Goal: Task Accomplishment & Management: Manage account settings

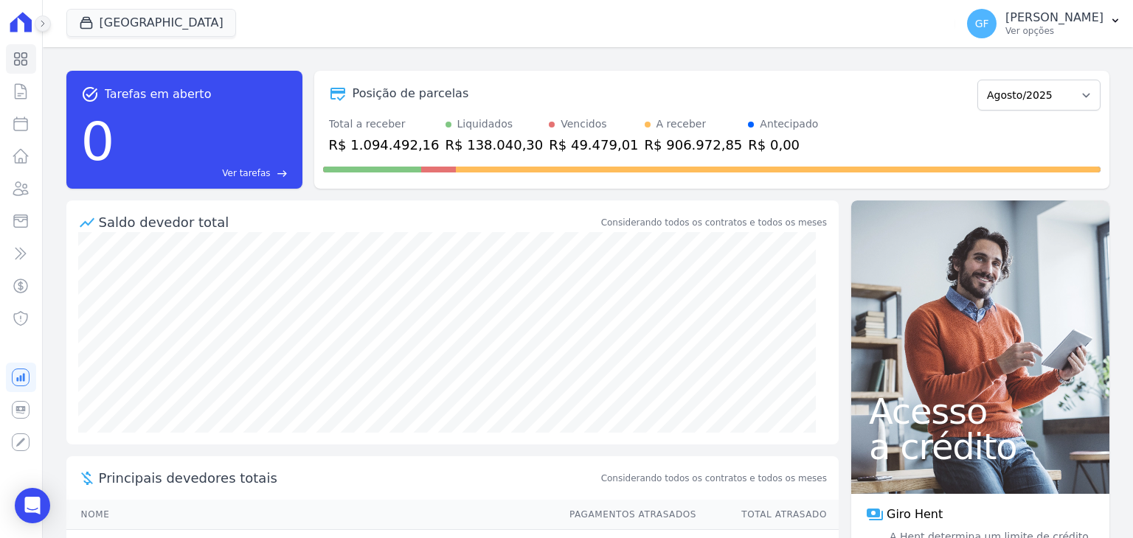
click at [35, 27] on button at bounding box center [43, 23] width 16 height 16
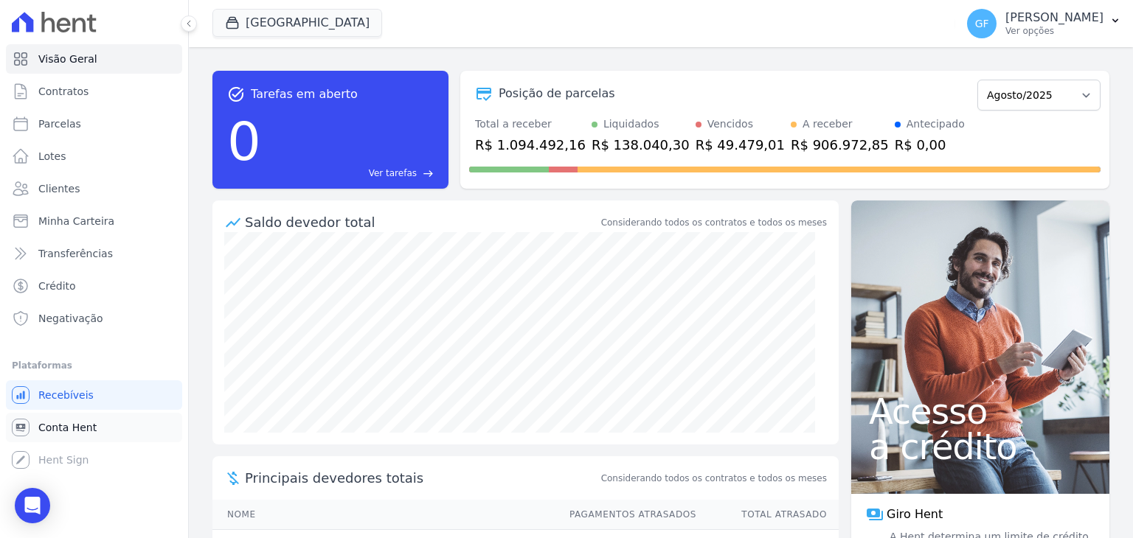
click at [52, 428] on span "Conta Hent" at bounding box center [67, 427] width 58 height 15
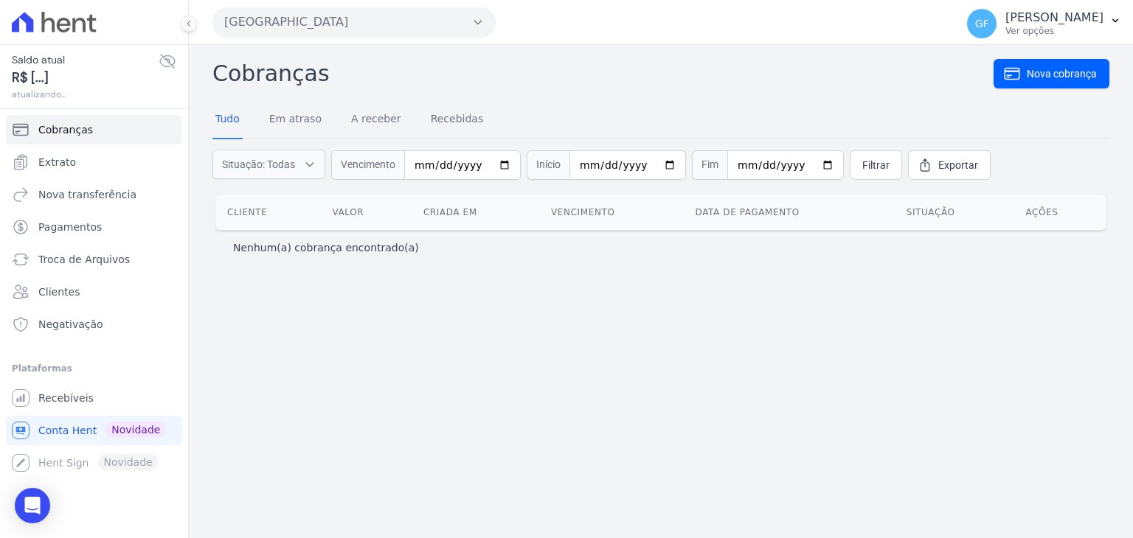
click at [163, 71] on div "Saldo atual R$ [...] atualizando..." at bounding box center [94, 76] width 164 height 49
click at [165, 65] on icon at bounding box center [168, 61] width 18 height 18
click at [62, 169] on link "Extrato" at bounding box center [94, 161] width 176 height 29
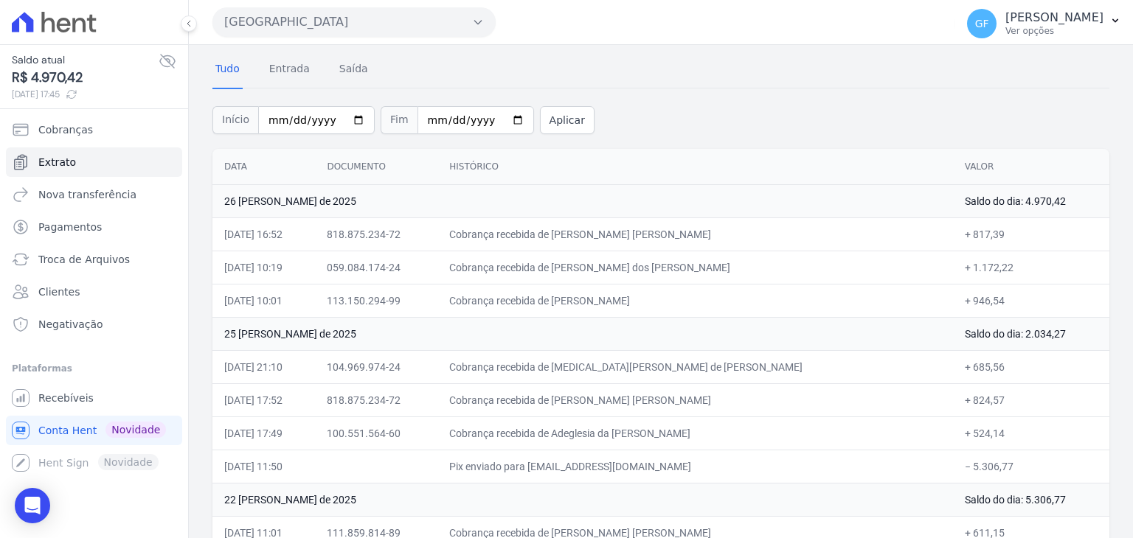
scroll to position [74, 0]
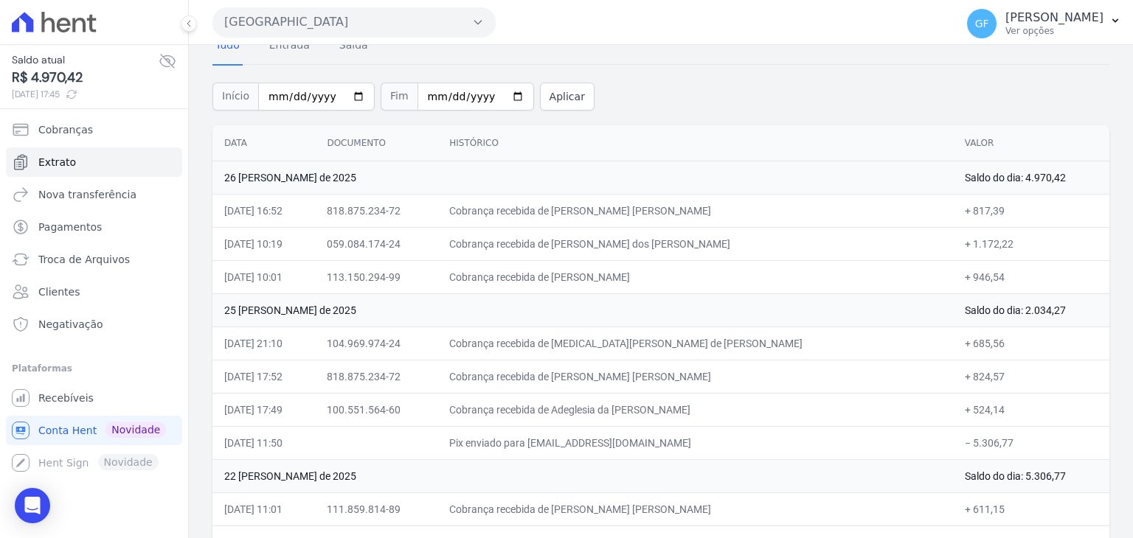
drag, startPoint x: 622, startPoint y: 277, endPoint x: 751, endPoint y: 277, distance: 129.1
click at [755, 275] on td "Cobrança recebida de [PERSON_NAME]" at bounding box center [694, 276] width 515 height 33
click at [734, 282] on td "Cobrança recebida de [PERSON_NAME]" at bounding box center [694, 276] width 515 height 33
drag, startPoint x: 619, startPoint y: 275, endPoint x: 765, endPoint y: 280, distance: 146.8
click at [765, 280] on td "Cobrança recebida de [PERSON_NAME]" at bounding box center [694, 276] width 515 height 33
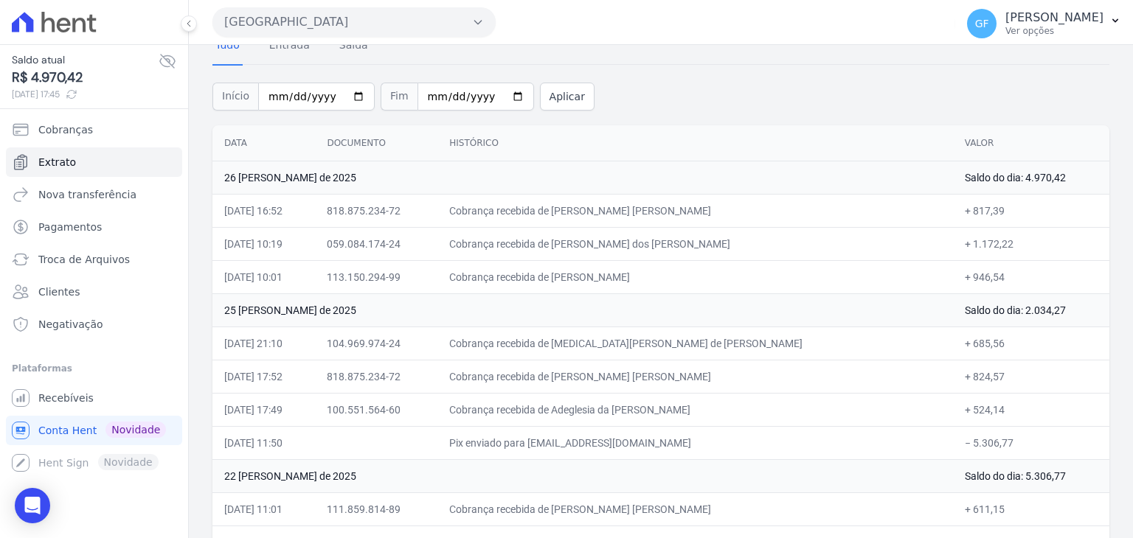
copy td "[PERSON_NAME]"
drag, startPoint x: 630, startPoint y: 243, endPoint x: 743, endPoint y: 237, distance: 113.0
click at [743, 237] on td "Cobrança recebida de [PERSON_NAME] dos [PERSON_NAME]" at bounding box center [694, 243] width 515 height 33
copy td "[PERSON_NAME] dos [PERSON_NAME]"
click at [1070, 12] on p "[PERSON_NAME]" at bounding box center [1054, 17] width 98 height 15
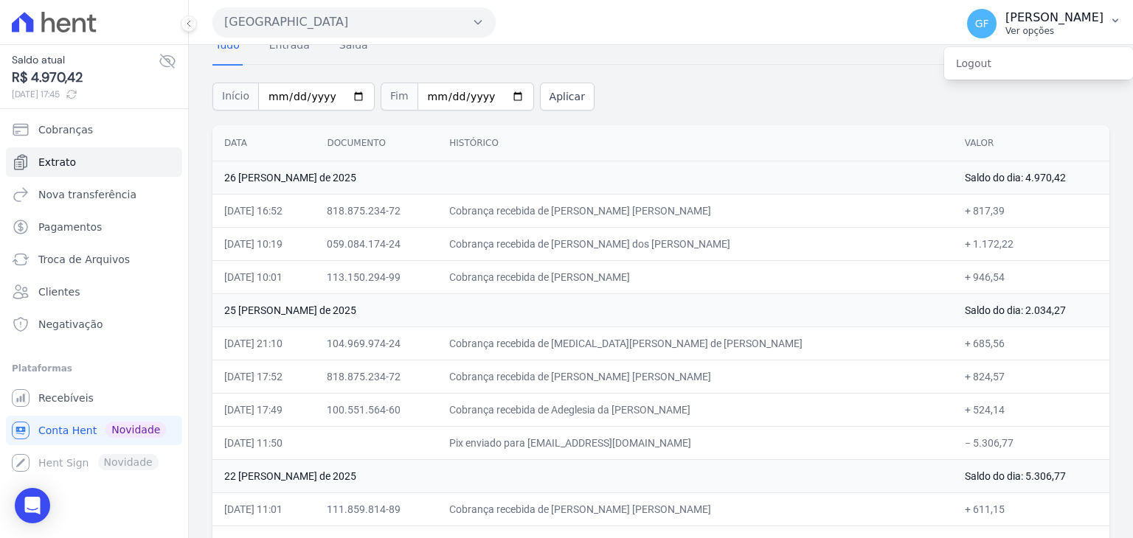
click at [1026, 46] on div "[GEOGRAPHIC_DATA] Você possui apenas um empreendimento Aplicar GF [PERSON_NAME]…" at bounding box center [661, 269] width 944 height 538
click at [1032, 19] on p "[PERSON_NAME]" at bounding box center [1054, 17] width 98 height 15
click at [60, 395] on span "Recebíveis" at bounding box center [65, 398] width 55 height 15
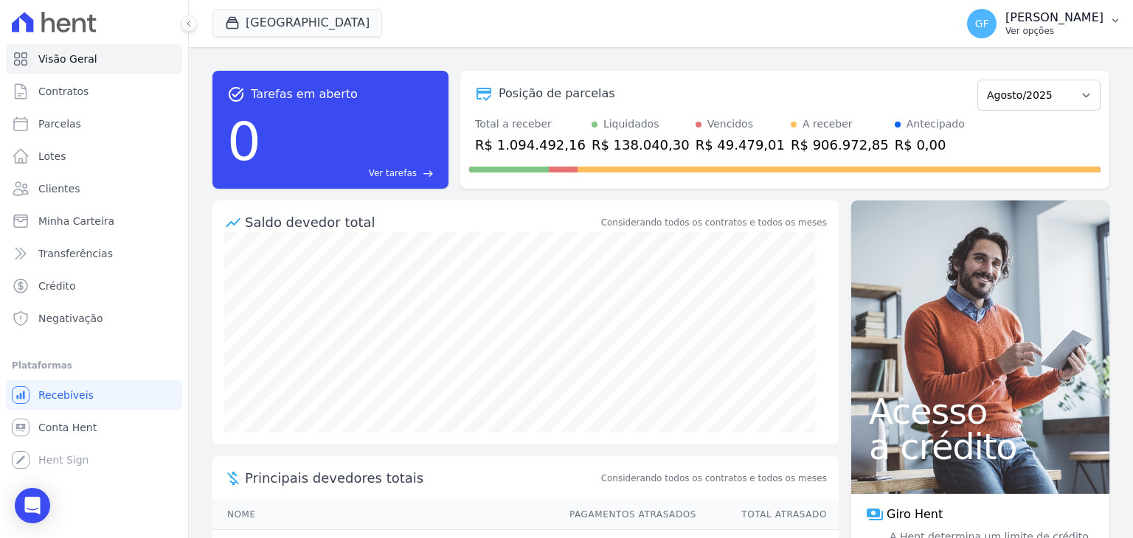
click at [1049, 28] on p "Ver opções" at bounding box center [1054, 31] width 98 height 12
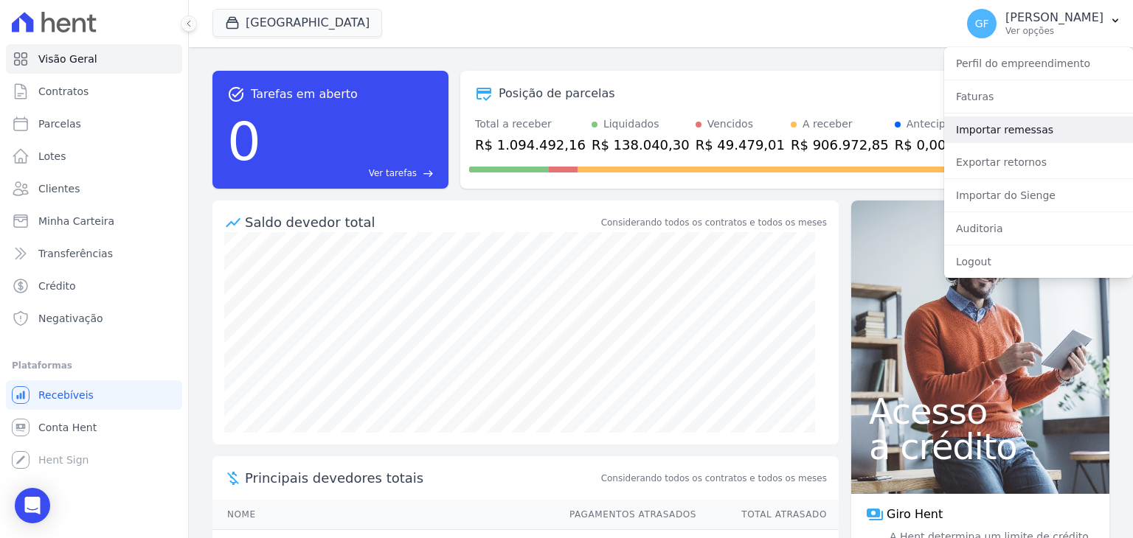
click at [1020, 126] on link "Importar remessas" at bounding box center [1038, 130] width 189 height 27
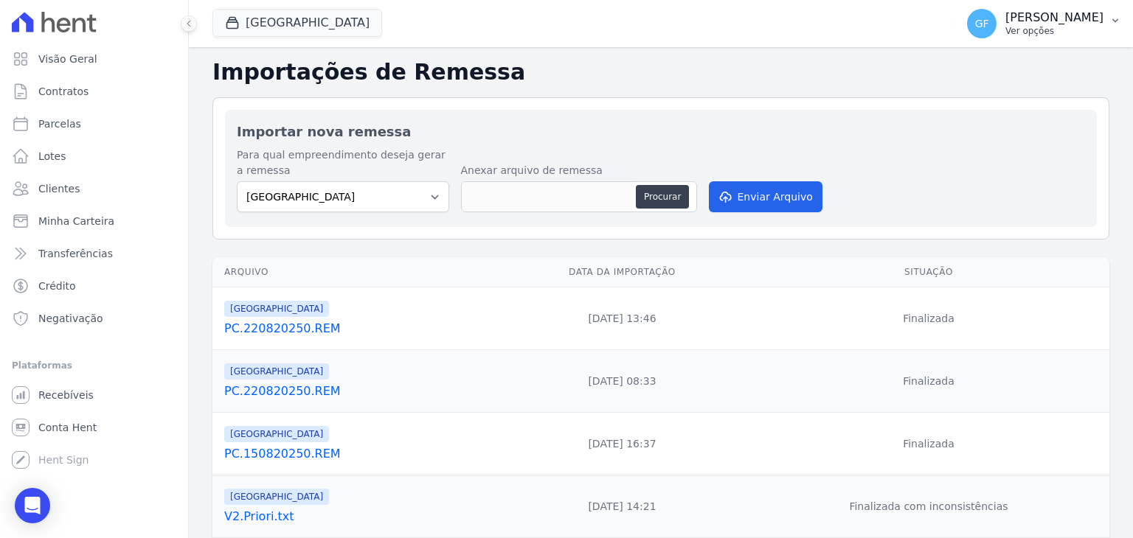
click at [1037, 21] on p "[PERSON_NAME]" at bounding box center [1054, 17] width 98 height 15
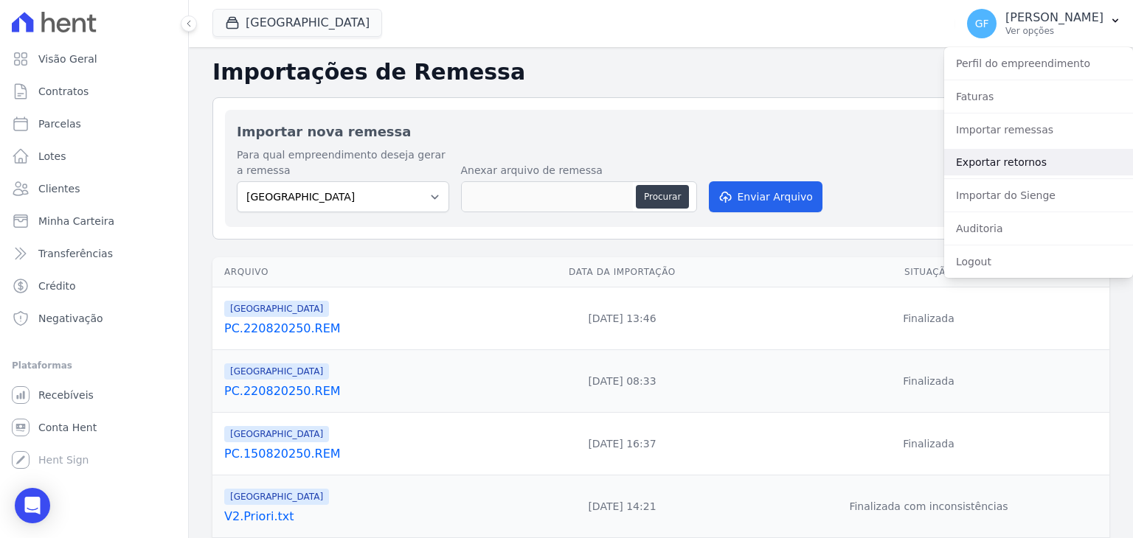
click at [1024, 166] on link "Exportar retornos" at bounding box center [1038, 162] width 189 height 27
